Goal: Find contact information

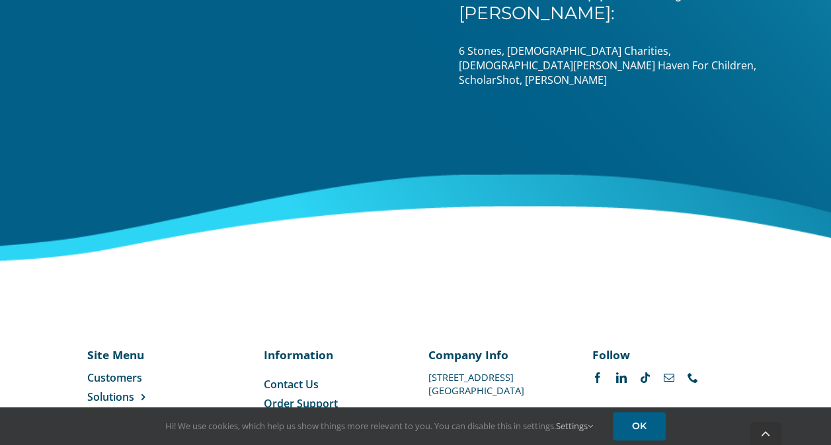
scroll to position [2352, 0]
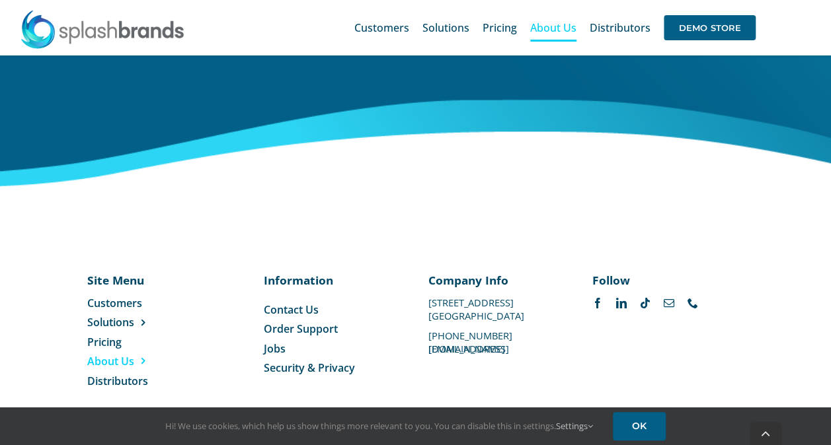
drag, startPoint x: 0, startPoint y: 0, endPoint x: 285, endPoint y: 295, distance: 410.0
click at [285, 303] on span "Contact Us" at bounding box center [291, 310] width 55 height 15
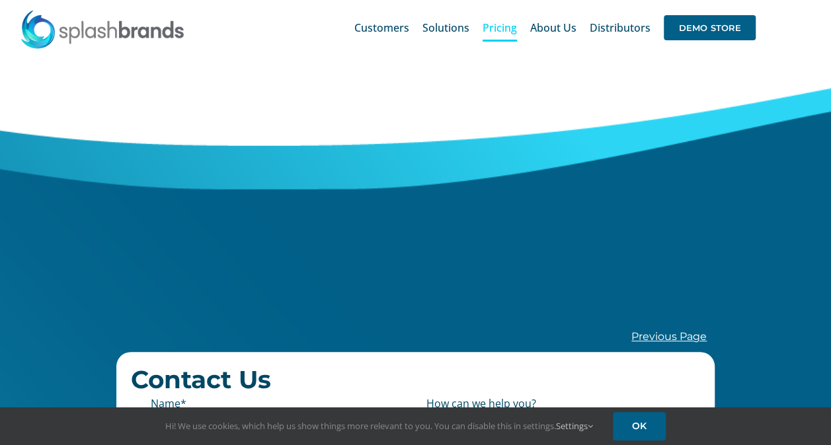
click at [498, 29] on span "Pricing" at bounding box center [500, 27] width 34 height 11
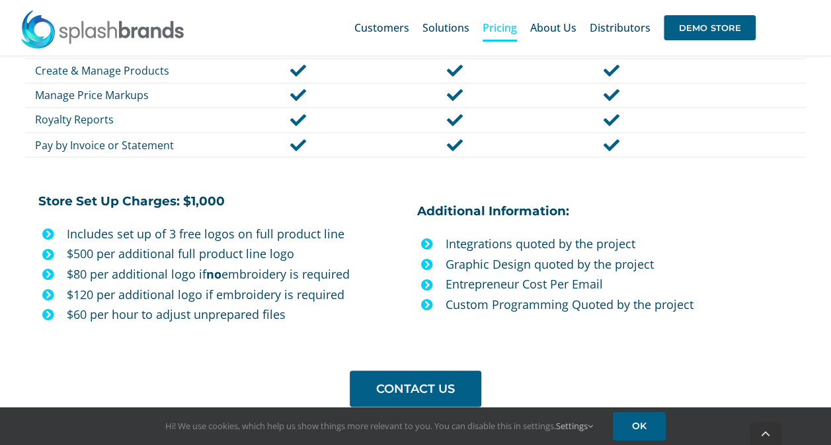
scroll to position [1112, 0]
